Goal: Task Accomplishment & Management: Manage account settings

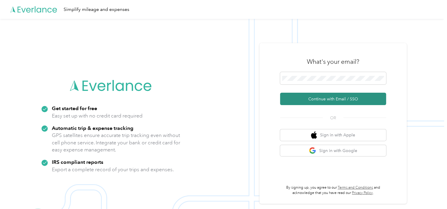
drag, startPoint x: 319, startPoint y: 81, endPoint x: 318, endPoint y: 98, distance: 17.1
click at [318, 98] on button "Continue with Email / SSO" at bounding box center [333, 98] width 106 height 12
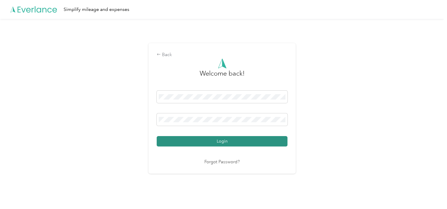
click at [257, 140] on button "Login" at bounding box center [222, 141] width 131 height 10
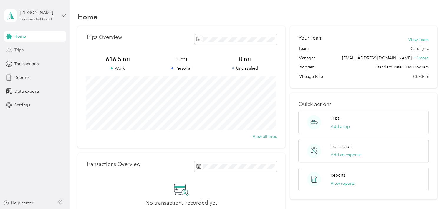
click at [29, 47] on div "Trips" at bounding box center [35, 50] width 62 height 11
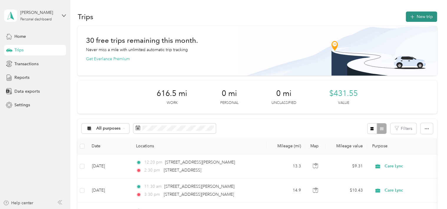
click at [411, 19] on icon "button" at bounding box center [412, 17] width 7 height 7
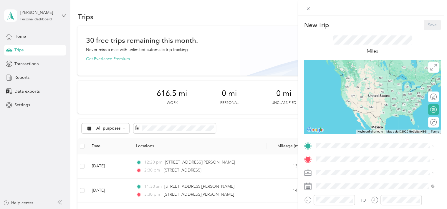
click at [352, 140] on div "New Trip Save This trip cannot be edited because it is either under review, app…" at bounding box center [372, 151] width 137 height 263
click at [347, 142] on span at bounding box center [377, 145] width 127 height 9
click at [352, 74] on span "[STREET_ADDRESS][PERSON_NAME][US_STATE]" at bounding box center [373, 72] width 92 height 5
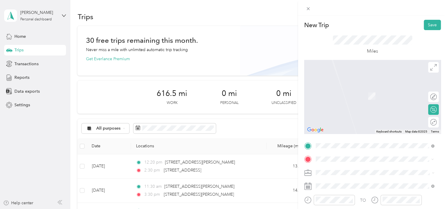
click at [355, 82] on li "[STREET_ADDRESS][US_STATE]" at bounding box center [375, 87] width 123 height 12
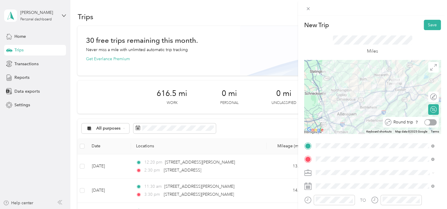
click at [428, 123] on div at bounding box center [430, 122] width 12 height 6
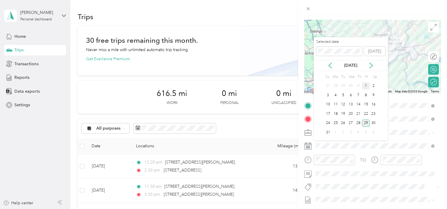
click at [366, 84] on div "1" at bounding box center [366, 85] width 8 height 7
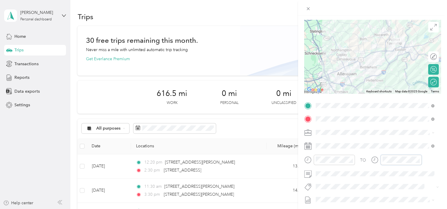
scroll to position [0, 0]
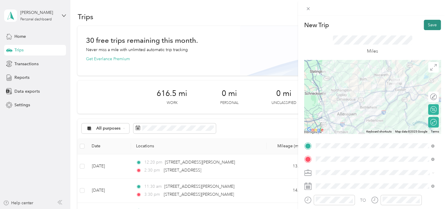
click at [430, 25] on button "Save" at bounding box center [432, 25] width 17 height 10
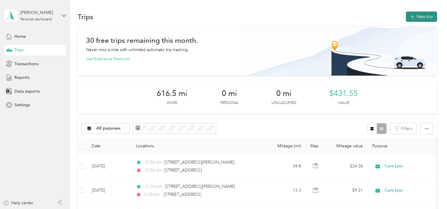
click at [422, 18] on button "New trip" at bounding box center [421, 16] width 31 height 10
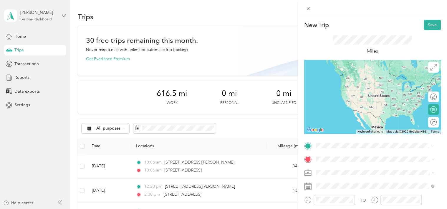
click at [340, 69] on li "[STREET_ADDRESS][PERSON_NAME][US_STATE]" at bounding box center [375, 74] width 123 height 12
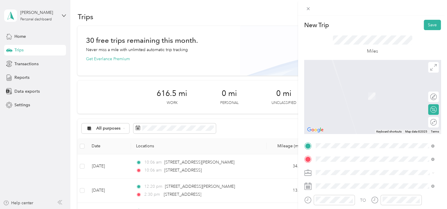
click at [335, 132] on span "[STREET_ADDRESS][US_STATE]" at bounding box center [356, 129] width 59 height 5
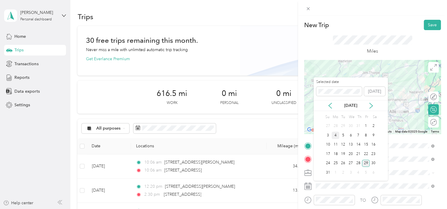
click at [335, 137] on div "4" at bounding box center [336, 134] width 8 height 7
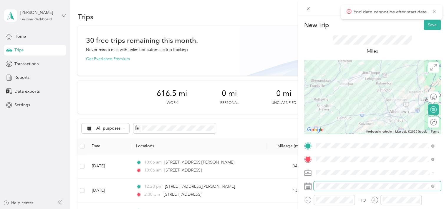
click at [368, 188] on span at bounding box center [377, 185] width 127 height 9
click at [425, 120] on div at bounding box center [427, 121] width 5 height 5
click at [429, 20] on button "Save" at bounding box center [432, 25] width 17 height 10
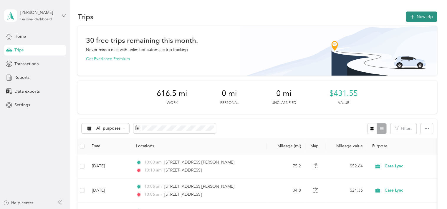
click at [418, 17] on button "New trip" at bounding box center [421, 16] width 31 height 10
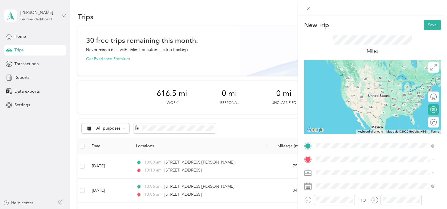
click at [337, 76] on span "[STREET_ADDRESS][PERSON_NAME][US_STATE]" at bounding box center [373, 73] width 92 height 5
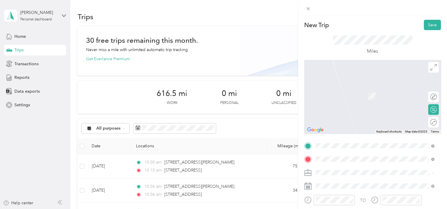
click at [330, 90] on span "[STREET_ADDRESS][US_STATE]" at bounding box center [356, 87] width 59 height 5
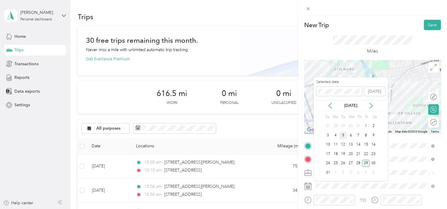
click at [343, 134] on div "5" at bounding box center [343, 134] width 8 height 7
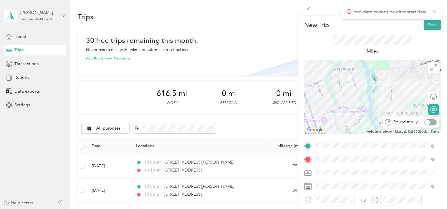
click at [430, 120] on div at bounding box center [430, 122] width 12 height 6
click at [429, 25] on button "Save" at bounding box center [432, 25] width 17 height 10
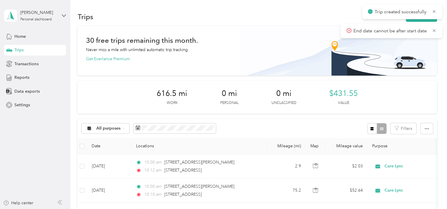
click at [432, 61] on img at bounding box center [338, 50] width 197 height 49
click at [417, 22] on div "Trips New trip" at bounding box center [256, 16] width 359 height 12
click at [414, 19] on button "New trip" at bounding box center [421, 16] width 31 height 10
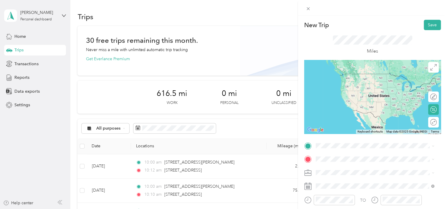
click at [335, 73] on span "[STREET_ADDRESS][PERSON_NAME][US_STATE]" at bounding box center [373, 70] width 92 height 5
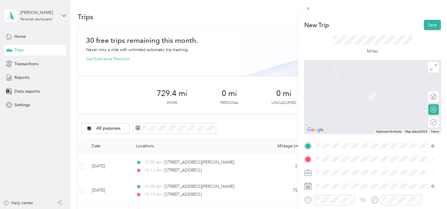
click at [342, 94] on ol "From search results [STREET_ADDRESS][US_STATE] [STREET_ADDRESS][US_STATE] [GEOG…" at bounding box center [375, 104] width 123 height 71
click at [336, 89] on span "[STREET_ADDRESS][US_STATE]" at bounding box center [356, 85] width 59 height 5
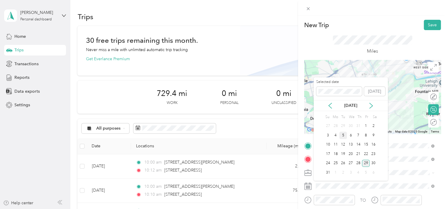
click at [342, 135] on div "5" at bounding box center [343, 134] width 8 height 7
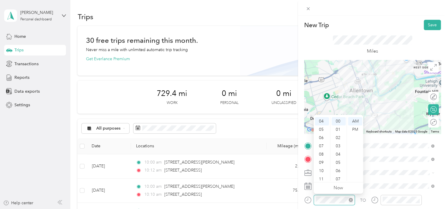
click at [333, 203] on div at bounding box center [334, 199] width 41 height 10
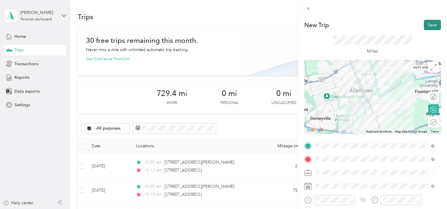
click at [425, 25] on button "Save" at bounding box center [432, 25] width 17 height 10
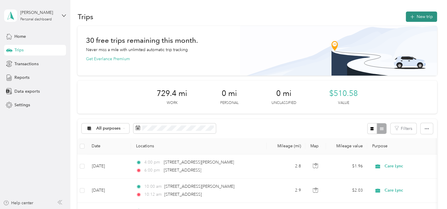
click at [419, 16] on button "New trip" at bounding box center [421, 16] width 31 height 10
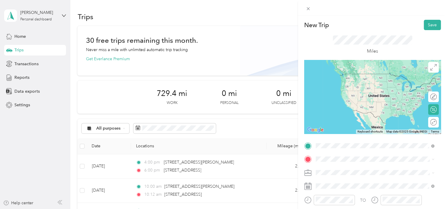
click at [342, 75] on span "[STREET_ADDRESS][PERSON_NAME][US_STATE]" at bounding box center [373, 73] width 92 height 5
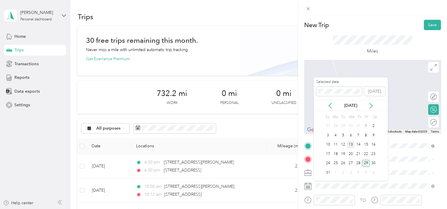
click at [350, 142] on div "13" at bounding box center [351, 144] width 8 height 7
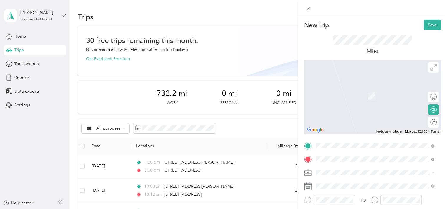
click at [355, 89] on span "[STREET_ADDRESS][US_STATE]" at bounding box center [356, 87] width 59 height 5
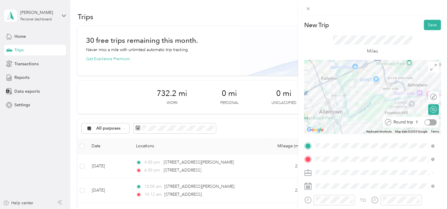
click at [425, 121] on div at bounding box center [427, 121] width 5 height 5
click at [426, 24] on button "Save" at bounding box center [432, 25] width 17 height 10
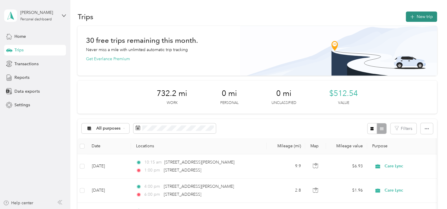
click at [424, 17] on button "New trip" at bounding box center [421, 16] width 31 height 10
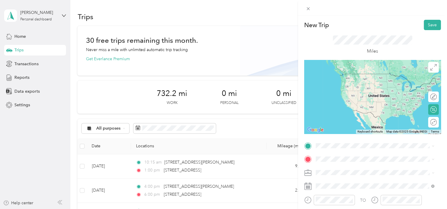
click at [344, 74] on span "[STREET_ADDRESS][PERSON_NAME][US_STATE]" at bounding box center [373, 71] width 92 height 5
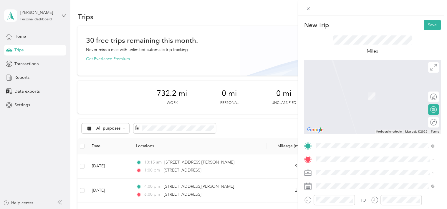
click at [342, 87] on span "[STREET_ADDRESS][PERSON_NAME][US_STATE]" at bounding box center [373, 84] width 92 height 5
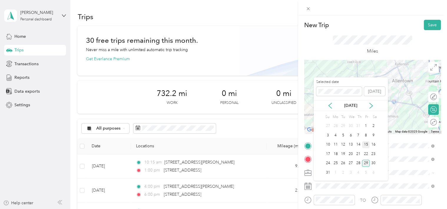
click at [365, 144] on div "15" at bounding box center [366, 144] width 8 height 7
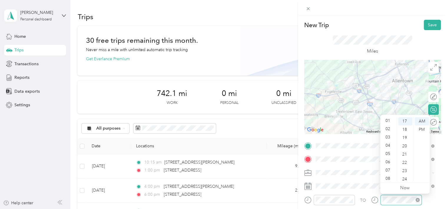
scroll to position [247, 0]
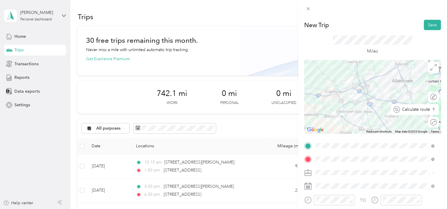
click at [429, 110] on div "Calculate route" at bounding box center [418, 109] width 37 height 6
click at [424, 22] on button "Save" at bounding box center [432, 25] width 17 height 10
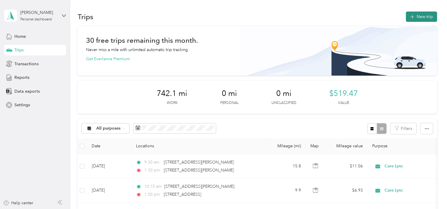
click at [414, 15] on button "New trip" at bounding box center [421, 16] width 31 height 10
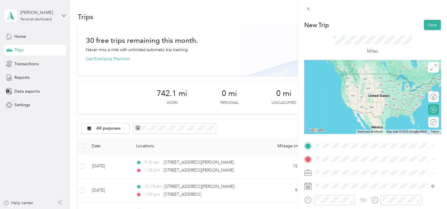
click at [339, 69] on li "[STREET_ADDRESS][PERSON_NAME][US_STATE]" at bounding box center [375, 71] width 123 height 12
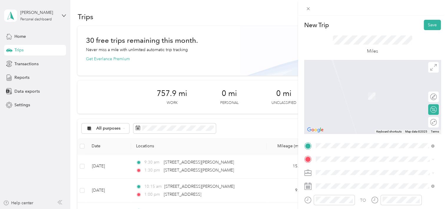
click at [337, 87] on span "[STREET_ADDRESS][US_STATE]" at bounding box center [356, 84] width 59 height 5
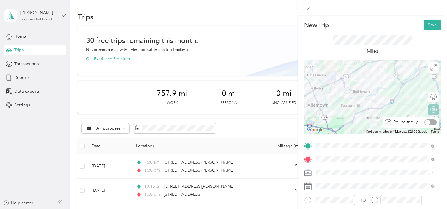
click at [428, 123] on div "Round trip" at bounding box center [413, 122] width 45 height 6
click at [425, 123] on div at bounding box center [427, 121] width 5 height 5
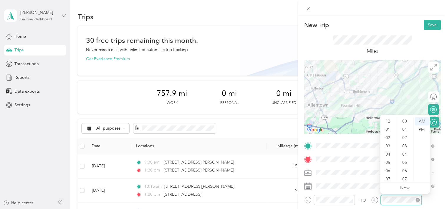
scroll to position [35, 0]
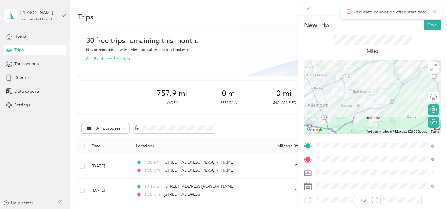
click at [267, 184] on div "New Trip Save This trip cannot be edited because it is either under review, app…" at bounding box center [223, 104] width 447 height 209
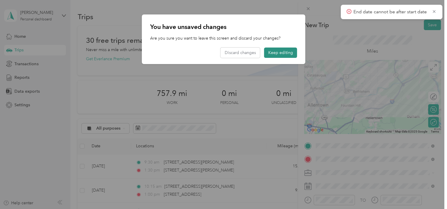
click at [269, 53] on button "Keep editing" at bounding box center [280, 52] width 33 height 10
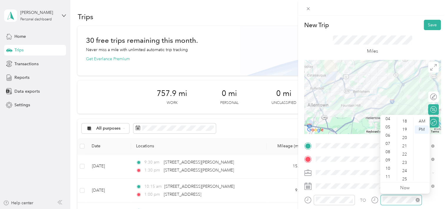
scroll to position [0, 0]
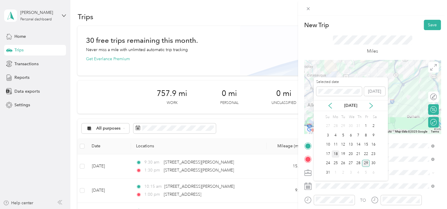
click at [337, 152] on div "18" at bounding box center [336, 153] width 8 height 7
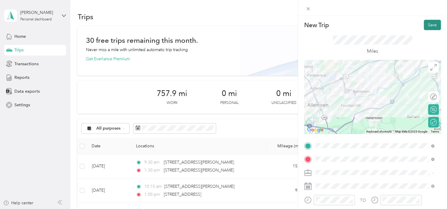
click at [425, 26] on button "Save" at bounding box center [432, 25] width 17 height 10
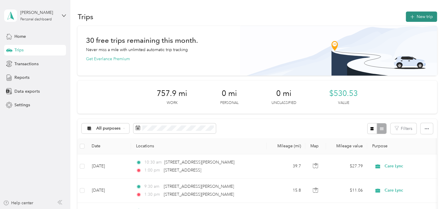
click at [415, 18] on button "New trip" at bounding box center [421, 16] width 31 height 10
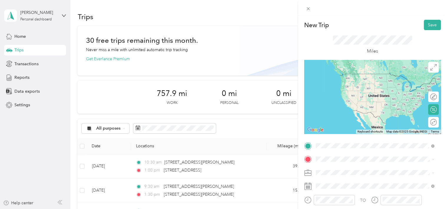
click at [353, 80] on li "[STREET_ADDRESS][PERSON_NAME][US_STATE]" at bounding box center [375, 74] width 123 height 12
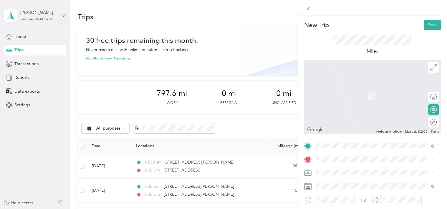
click at [363, 90] on span "[STREET_ADDRESS][US_STATE]" at bounding box center [356, 87] width 59 height 5
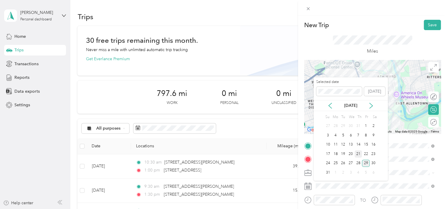
click at [357, 154] on div "21" at bounding box center [359, 153] width 8 height 7
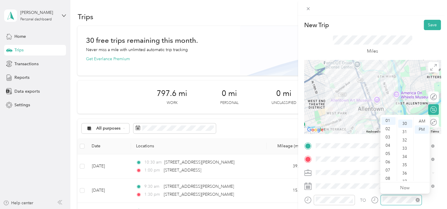
scroll to position [247, 0]
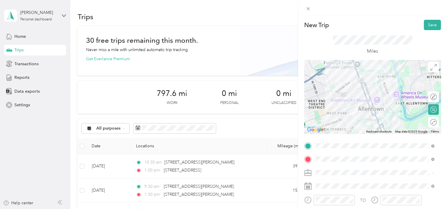
click at [370, 176] on span at bounding box center [377, 172] width 127 height 9
click at [430, 123] on div "Round trip" at bounding box center [413, 122] width 45 height 6
click at [425, 122] on div at bounding box center [427, 121] width 5 height 5
click at [424, 26] on button "Save" at bounding box center [432, 25] width 17 height 10
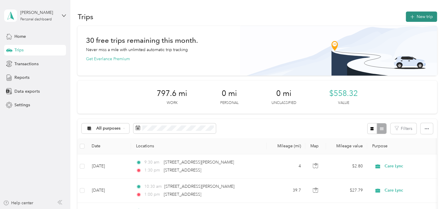
click at [429, 15] on button "New trip" at bounding box center [421, 16] width 31 height 10
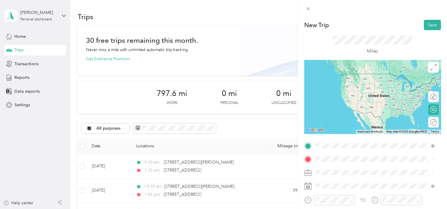
click at [331, 82] on span "[STREET_ADDRESS][PERSON_NAME][US_STATE]" at bounding box center [373, 79] width 92 height 5
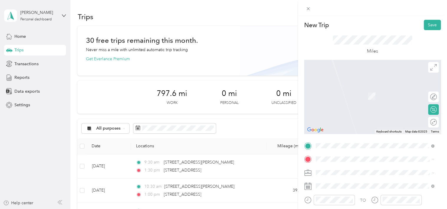
click at [337, 90] on span "[STREET_ADDRESS][PERSON_NAME][US_STATE]" at bounding box center [373, 87] width 92 height 5
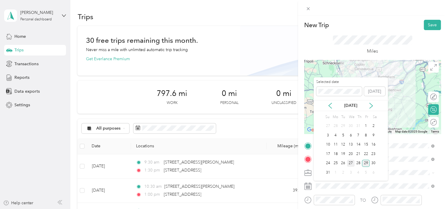
click at [349, 163] on div "27" at bounding box center [351, 162] width 8 height 7
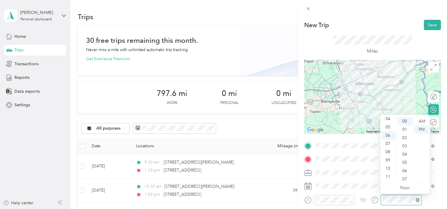
scroll to position [0, 0]
click at [355, 176] on span at bounding box center [377, 172] width 127 height 9
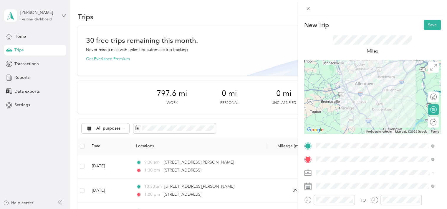
click at [437, 122] on div "Round trip" at bounding box center [437, 122] width 0 height 6
click at [425, 121] on div at bounding box center [427, 121] width 5 height 5
click at [426, 28] on button "Save" at bounding box center [432, 25] width 17 height 10
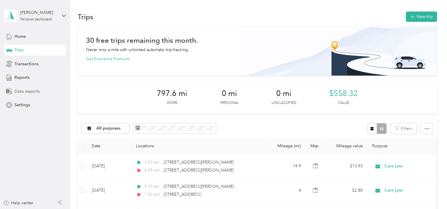
click at [22, 91] on span "Data exports" at bounding box center [26, 91] width 25 height 6
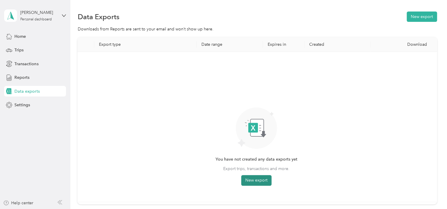
click at [245, 178] on button "New export" at bounding box center [256, 180] width 30 height 11
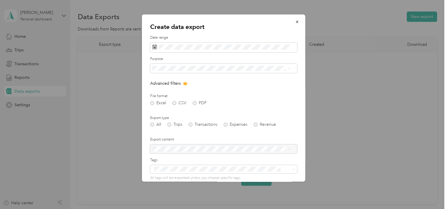
scroll to position [47, 0]
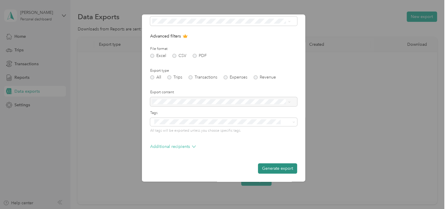
click at [268, 168] on button "Generate export" at bounding box center [277, 168] width 39 height 10
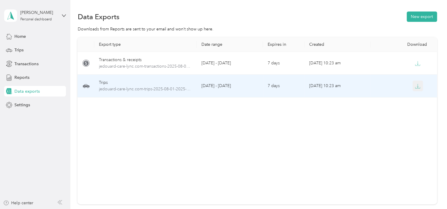
click at [417, 85] on icon "button" at bounding box center [417, 85] width 5 height 5
